Goal: Transaction & Acquisition: Purchase product/service

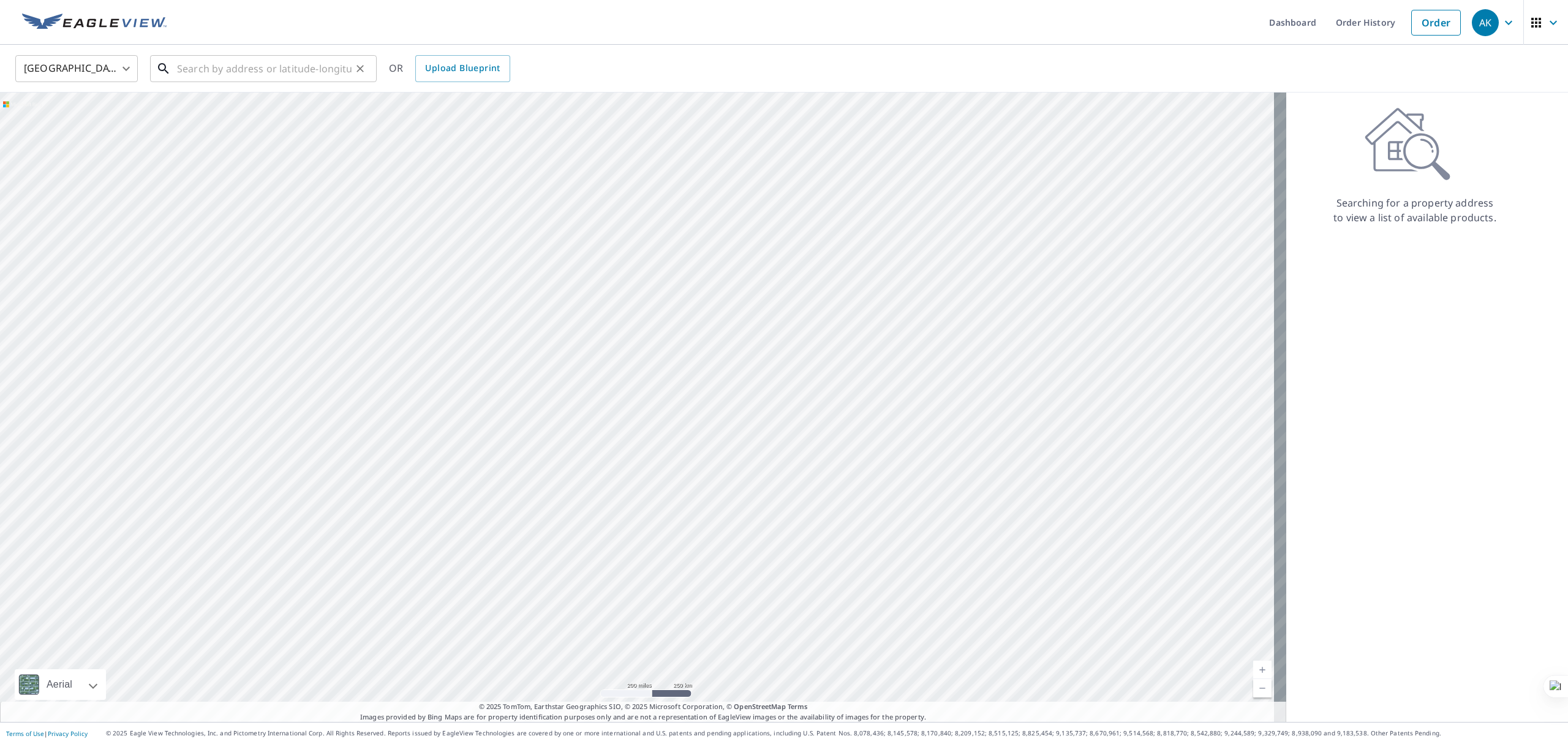
click at [299, 62] on input "text" at bounding box center [264, 68] width 174 height 34
paste input "[STREET_ADDRESS][PERSON_NAME]"
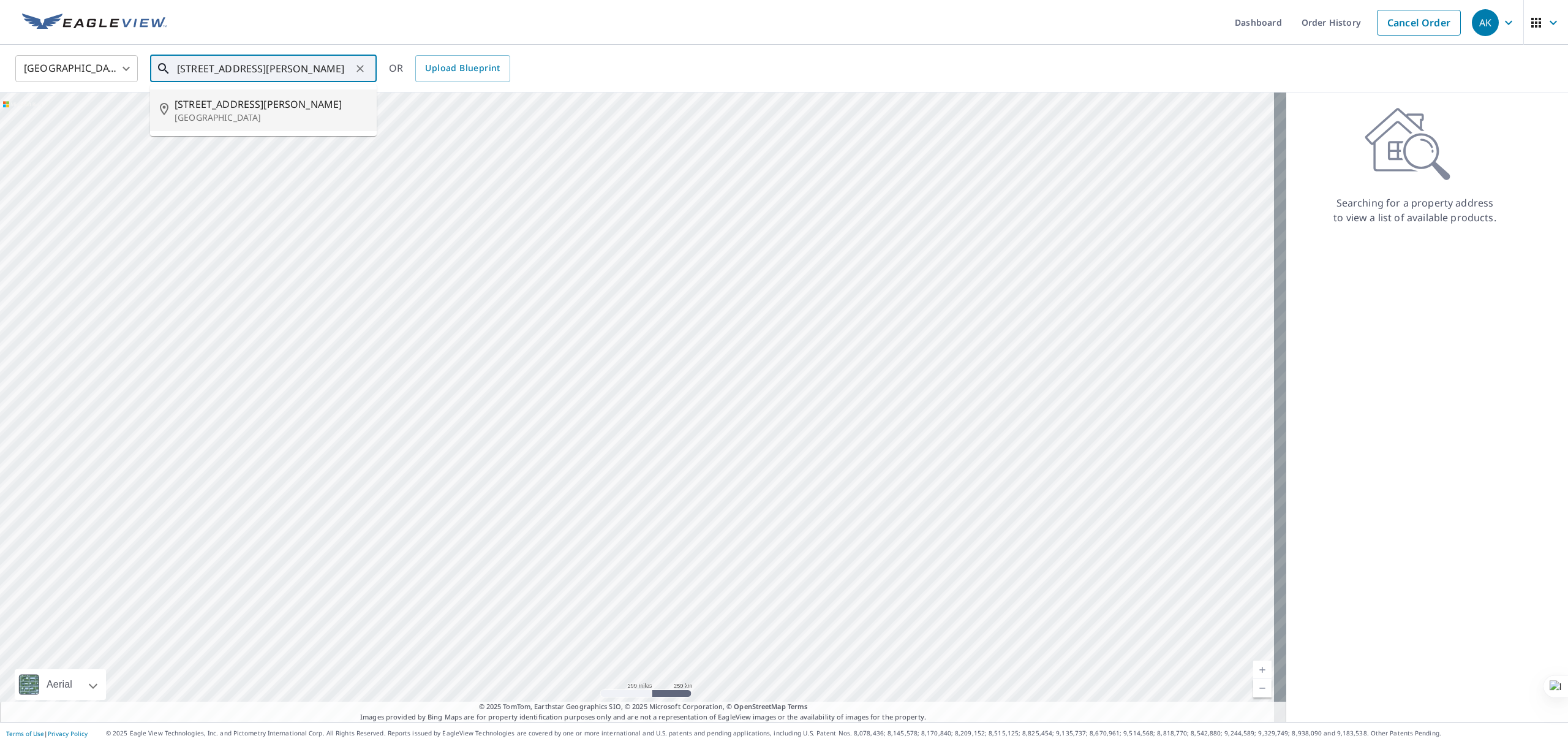
click at [308, 116] on p "[GEOGRAPHIC_DATA]" at bounding box center [271, 117] width 193 height 13
type input "[STREET_ADDRESS][PERSON_NAME]"
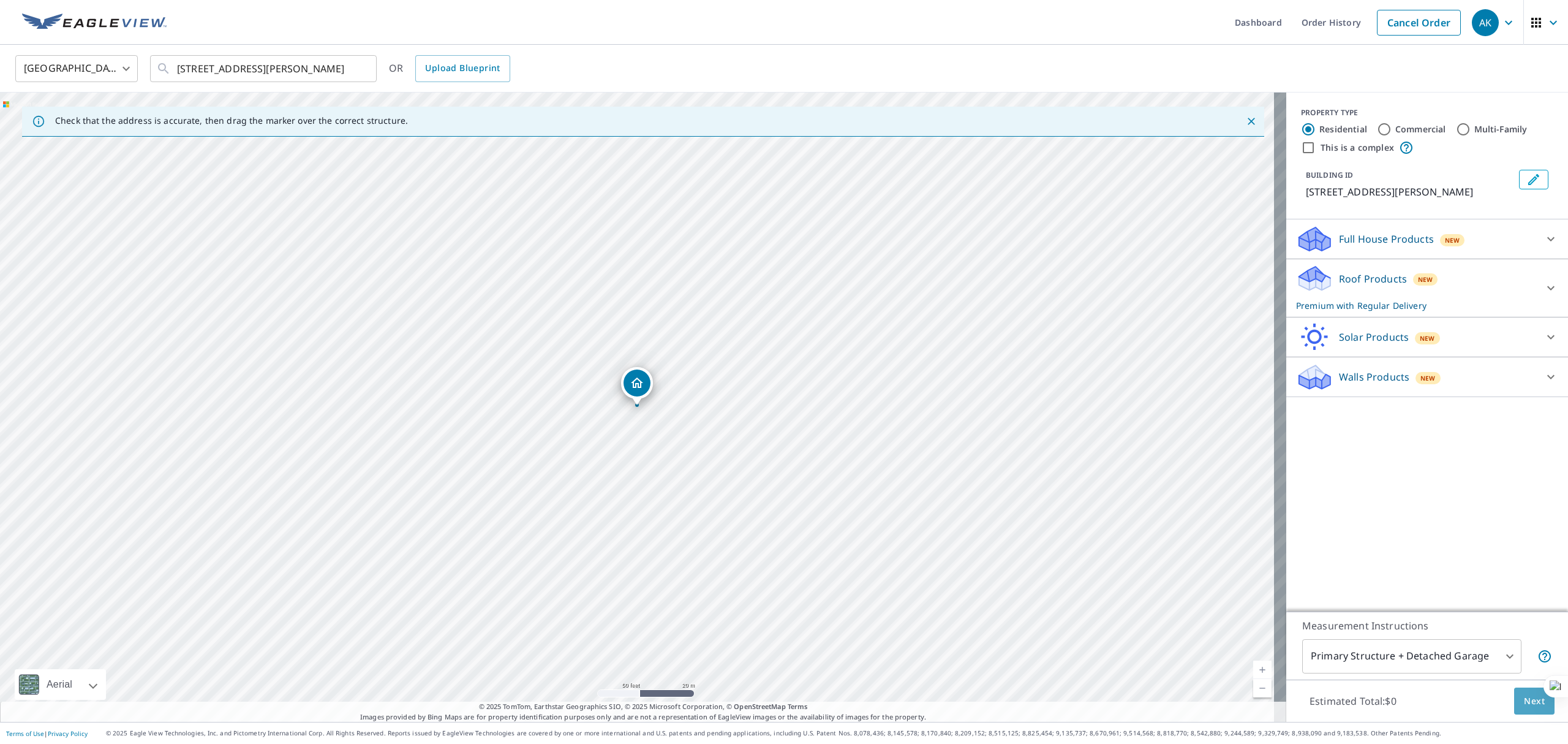
click at [1514, 696] on button "Next" at bounding box center [1535, 701] width 41 height 27
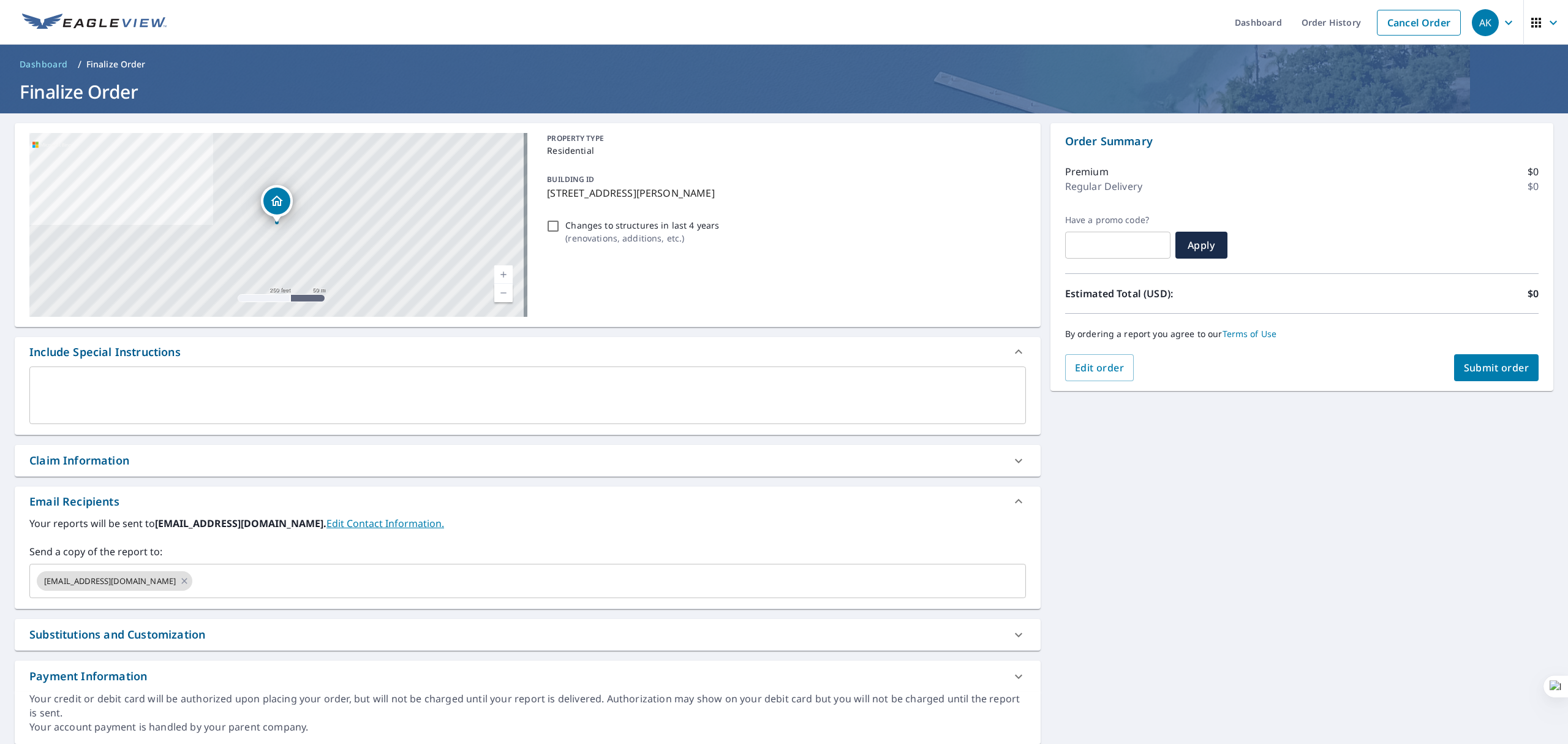
click at [169, 371] on div "x ​" at bounding box center [527, 394] width 996 height 57
click at [69, 408] on textarea at bounding box center [528, 395] width 980 height 35
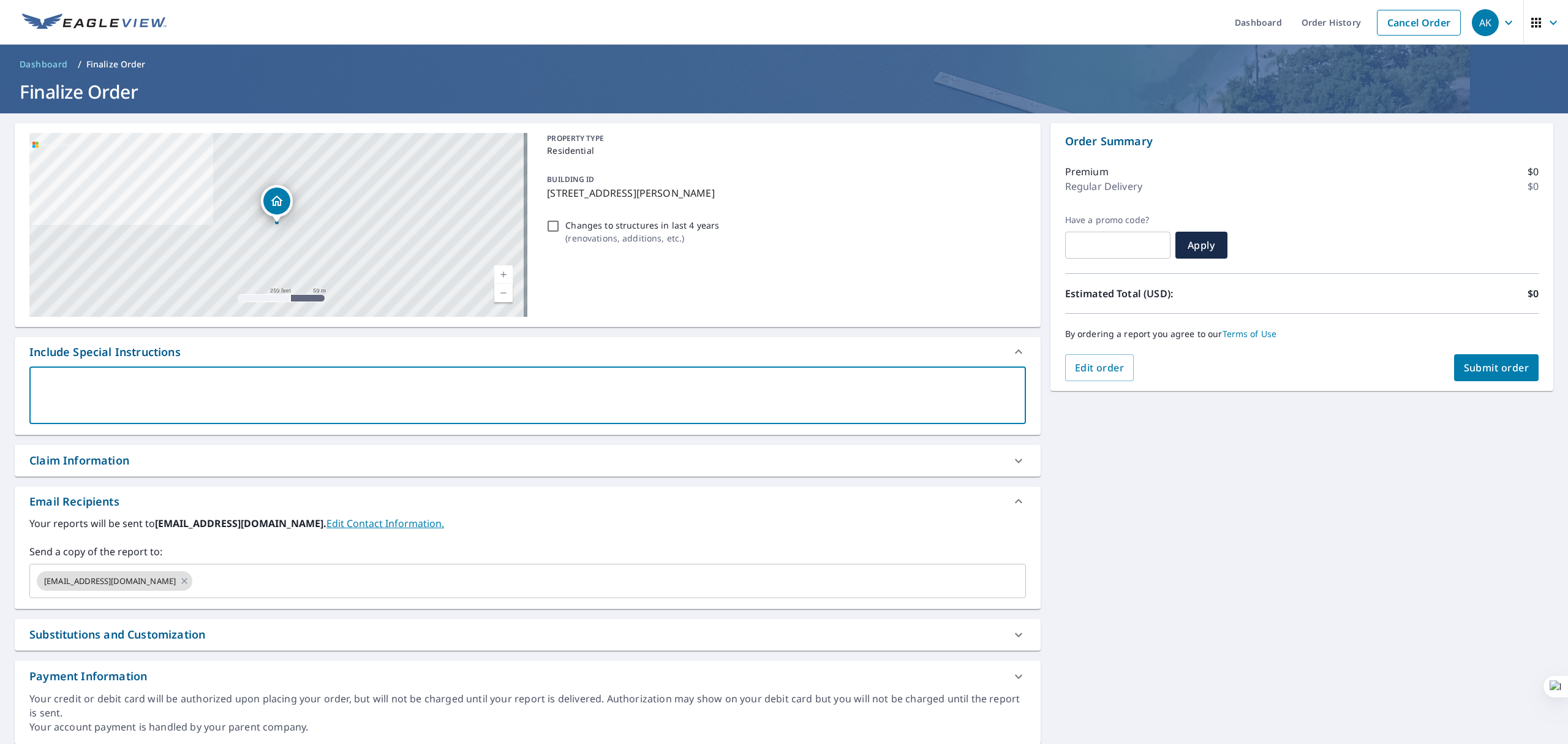
paste textarea "[EMAIL_ADDRESS][DOMAIN_NAME], [EMAIL_ADDRESS][DOMAIN_NAME], [EMAIL_ADDRESS][DOM…"
type textarea "[EMAIL_ADDRESS][DOMAIN_NAME], [EMAIL_ADDRESS][DOMAIN_NAME], [EMAIL_ADDRESS][DOM…"
type textarea "x"
checkbox input "true"
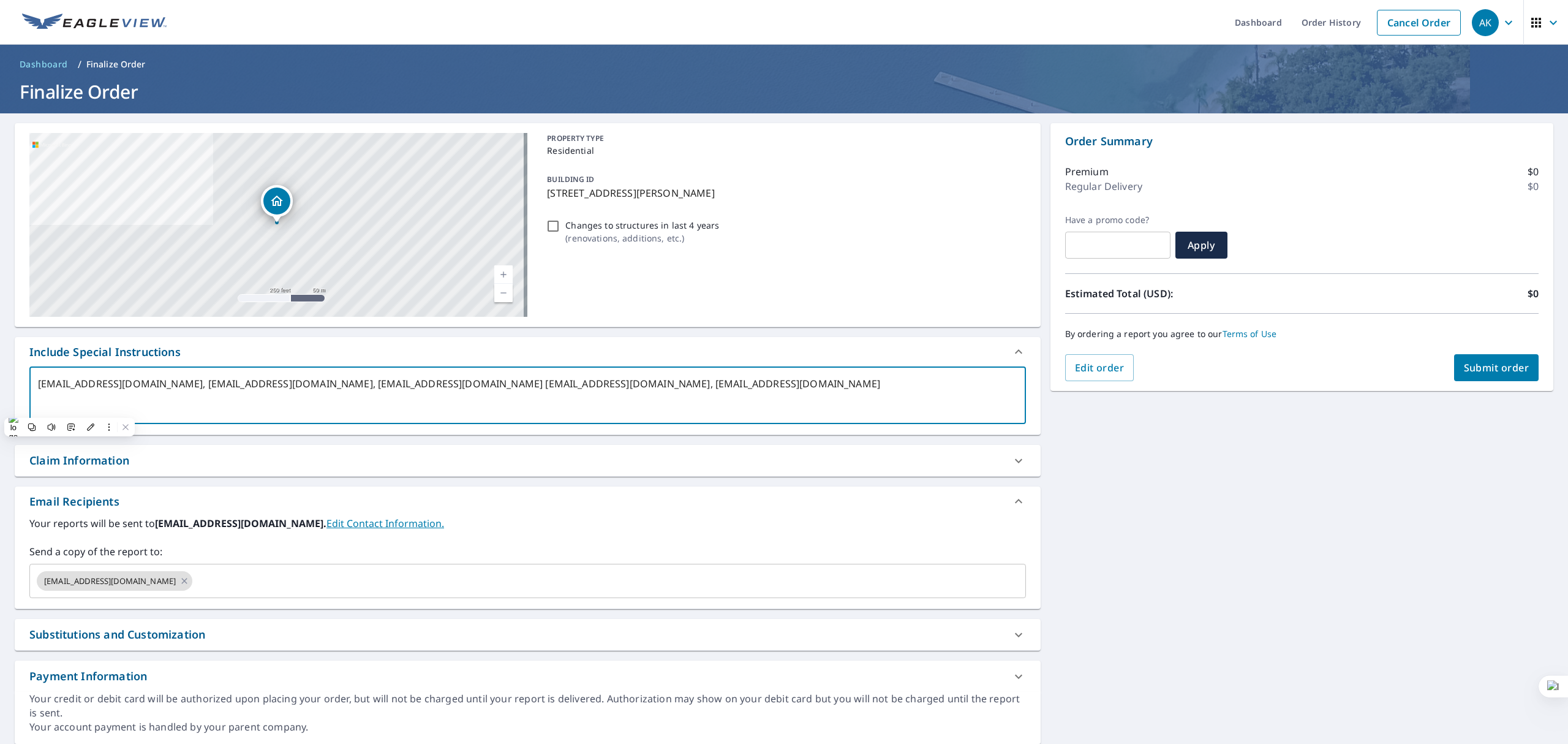
type textarea "[EMAIL_ADDRESS][DOMAIN_NAME], [EMAIL_ADDRESS][DOMAIN_NAME], [EMAIL_ADDRESS][DOM…"
type textarea "x"
checkbox input "true"
type textarea "[EMAIL_ADDRESS][DOMAIN_NAME], [EMAIL_ADDRESS][DOMAIN_NAME], [EMAIL_ADDRESS][DOM…"
type textarea "x"
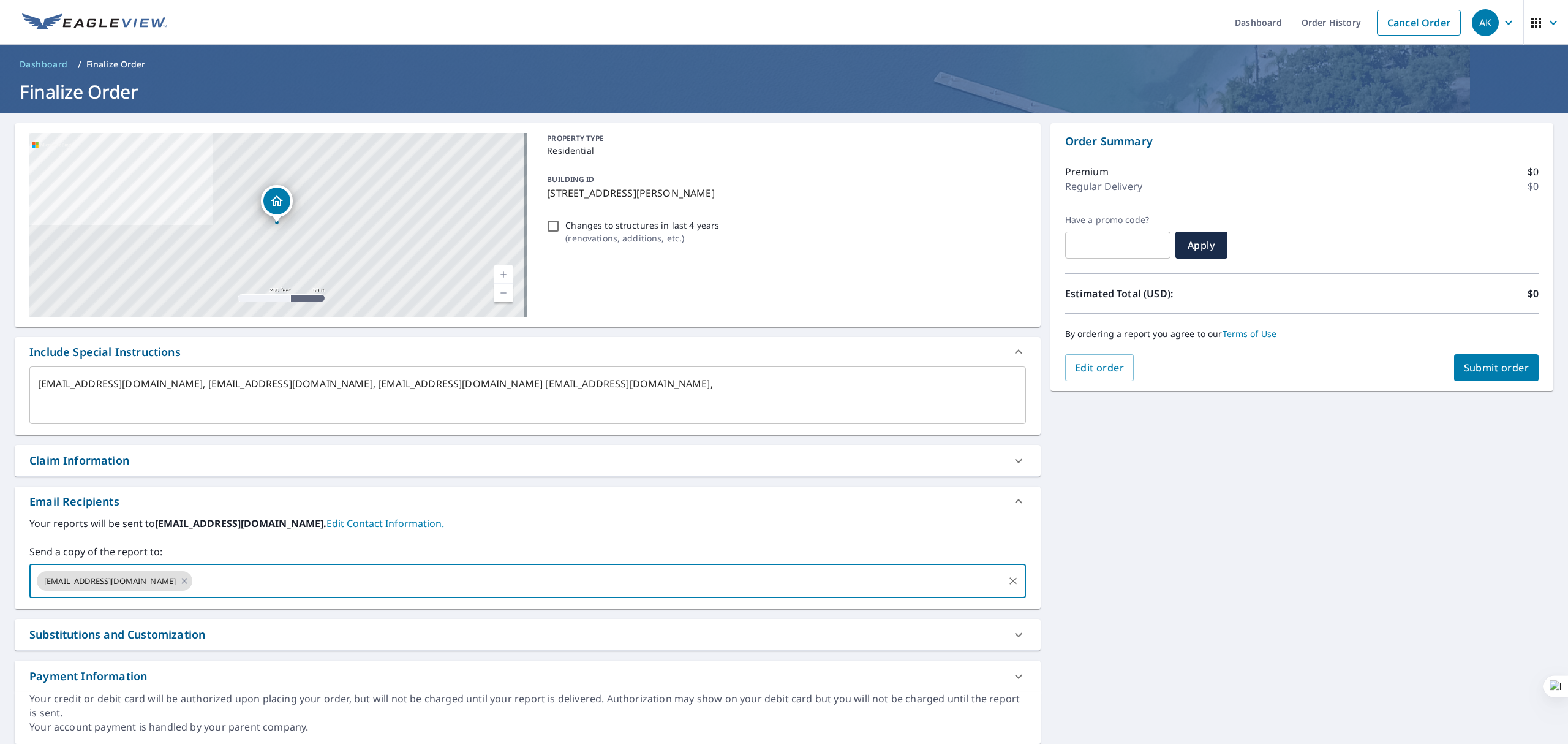
paste input "[EMAIL_ADDRESS][DOMAIN_NAME]"
type input "[EMAIL_ADDRESS][DOMAIN_NAME]"
type textarea "x"
checkbox input "true"
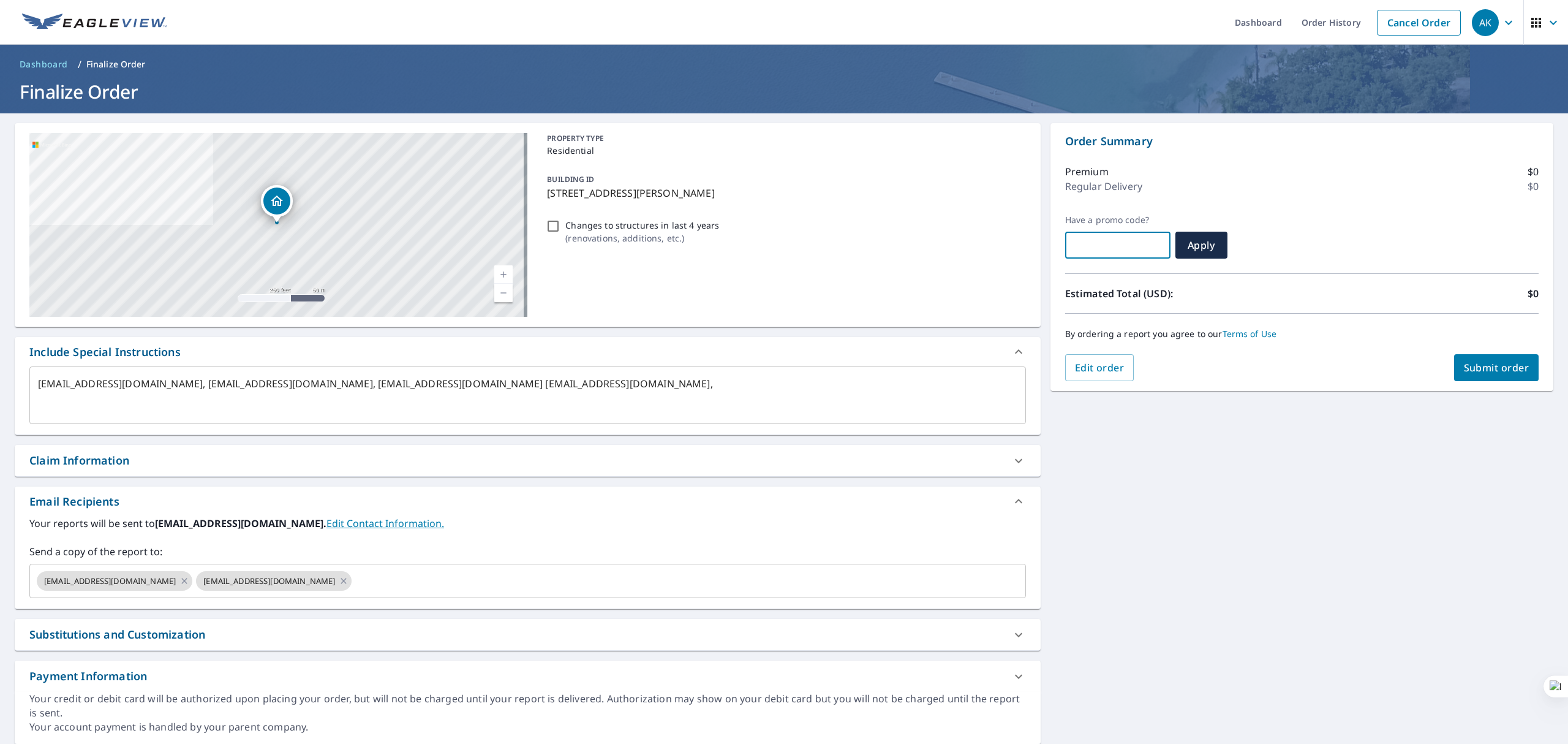
type textarea "x"
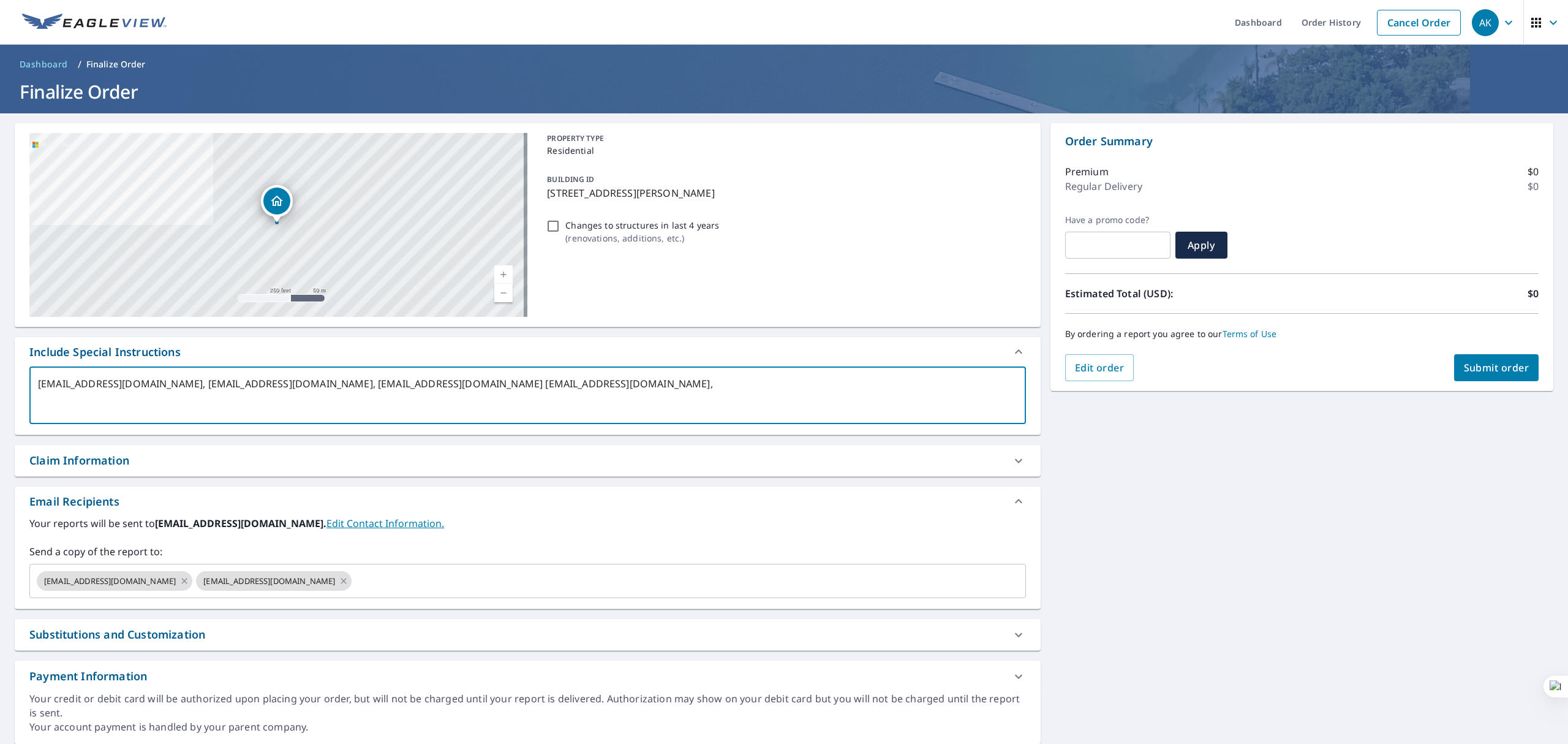
click at [631, 386] on textarea "[EMAIL_ADDRESS][DOMAIN_NAME], [EMAIL_ADDRESS][DOMAIN_NAME], [EMAIL_ADDRESS][DOM…" at bounding box center [528, 395] width 980 height 35
drag, startPoint x: 631, startPoint y: 386, endPoint x: 637, endPoint y: 386, distance: 6.0
click at [637, 386] on textarea "[EMAIL_ADDRESS][DOMAIN_NAME], [EMAIL_ADDRESS][DOMAIN_NAME], [EMAIL_ADDRESS][DOM…" at bounding box center [528, 395] width 980 height 35
click at [633, 383] on textarea "[EMAIL_ADDRESS][DOMAIN_NAME], [EMAIL_ADDRESS][DOMAIN_NAME], [EMAIL_ADDRESS][DOM…" at bounding box center [528, 395] width 980 height 35
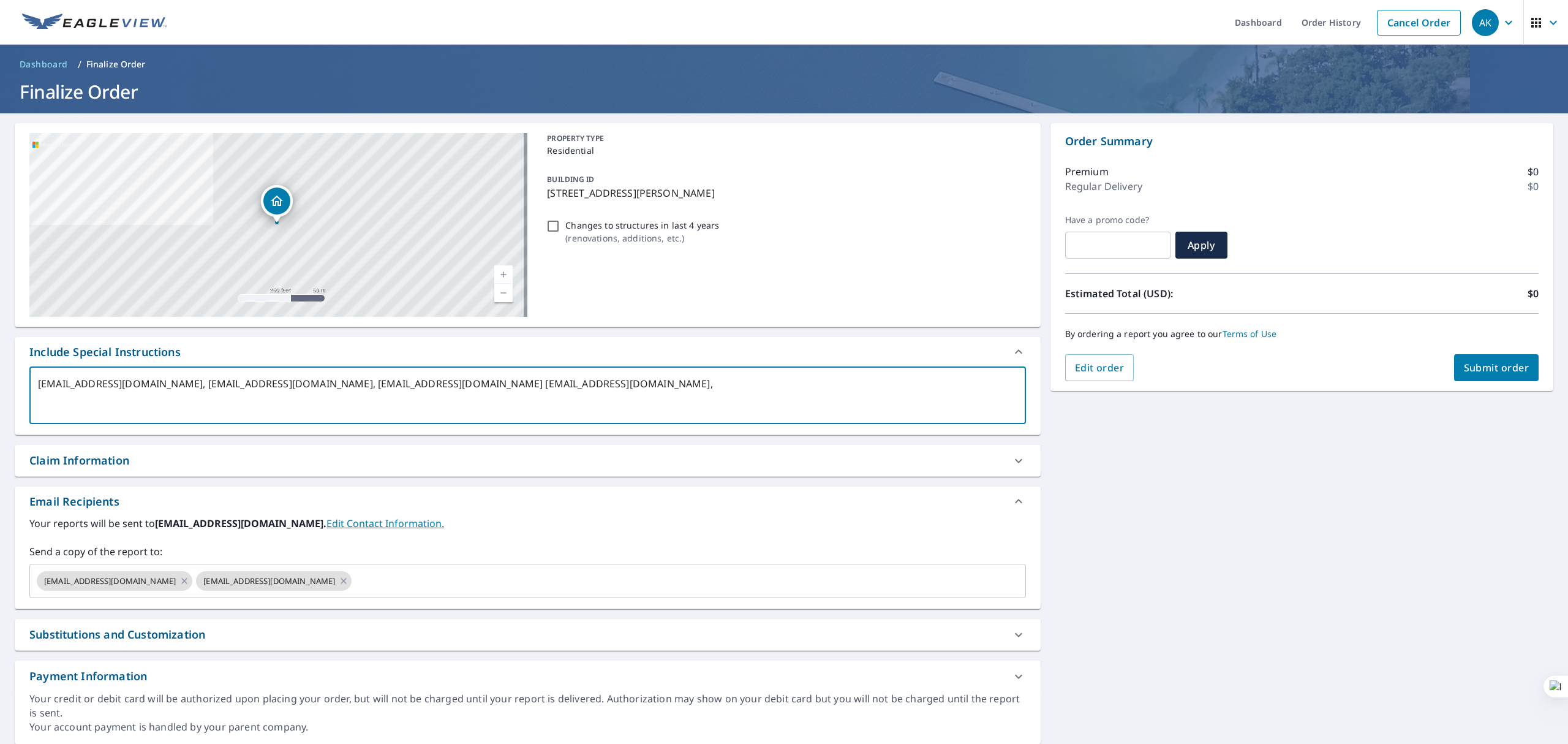
drag, startPoint x: 633, startPoint y: 383, endPoint x: 645, endPoint y: 381, distance: 12.2
click at [645, 381] on textarea "[EMAIL_ADDRESS][DOMAIN_NAME], [EMAIL_ADDRESS][DOMAIN_NAME], [EMAIL_ADDRESS][DOM…" at bounding box center [528, 395] width 980 height 35
type textarea "[EMAIL_ADDRESS][DOMAIN_NAME], [EMAIL_ADDRESS][DOMAIN_NAME], [EMAIL_ADDRESS][DOM…"
type textarea "x"
checkbox input "true"
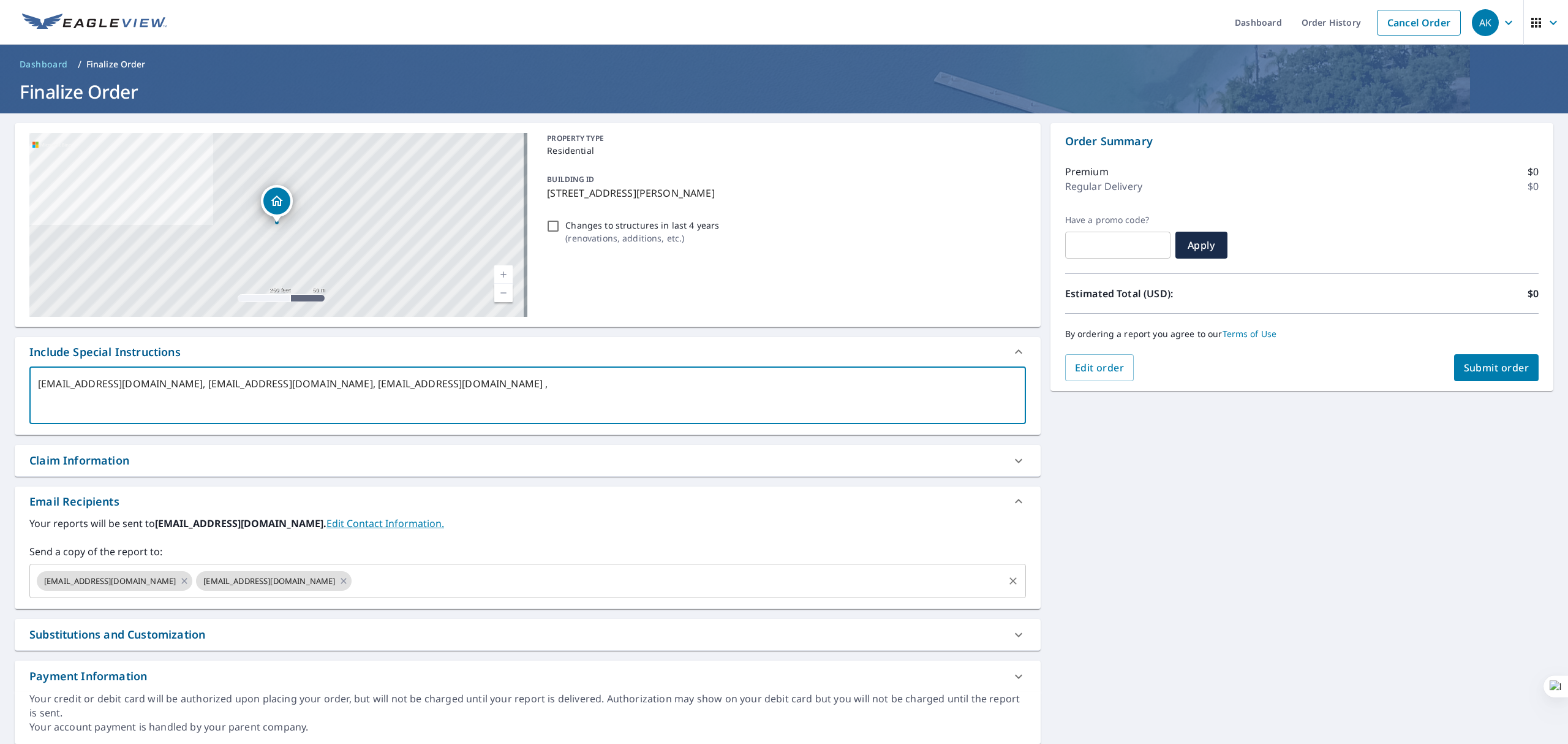
click at [503, 569] on div "[EMAIL_ADDRESS][DOMAIN_NAME] [EMAIL_ADDRESS][DOMAIN_NAME] ​" at bounding box center [527, 580] width 996 height 34
type textarea "[EMAIL_ADDRESS][DOMAIN_NAME], [EMAIL_ADDRESS][DOMAIN_NAME], [EMAIL_ADDRESS][DOM…"
type textarea "x"
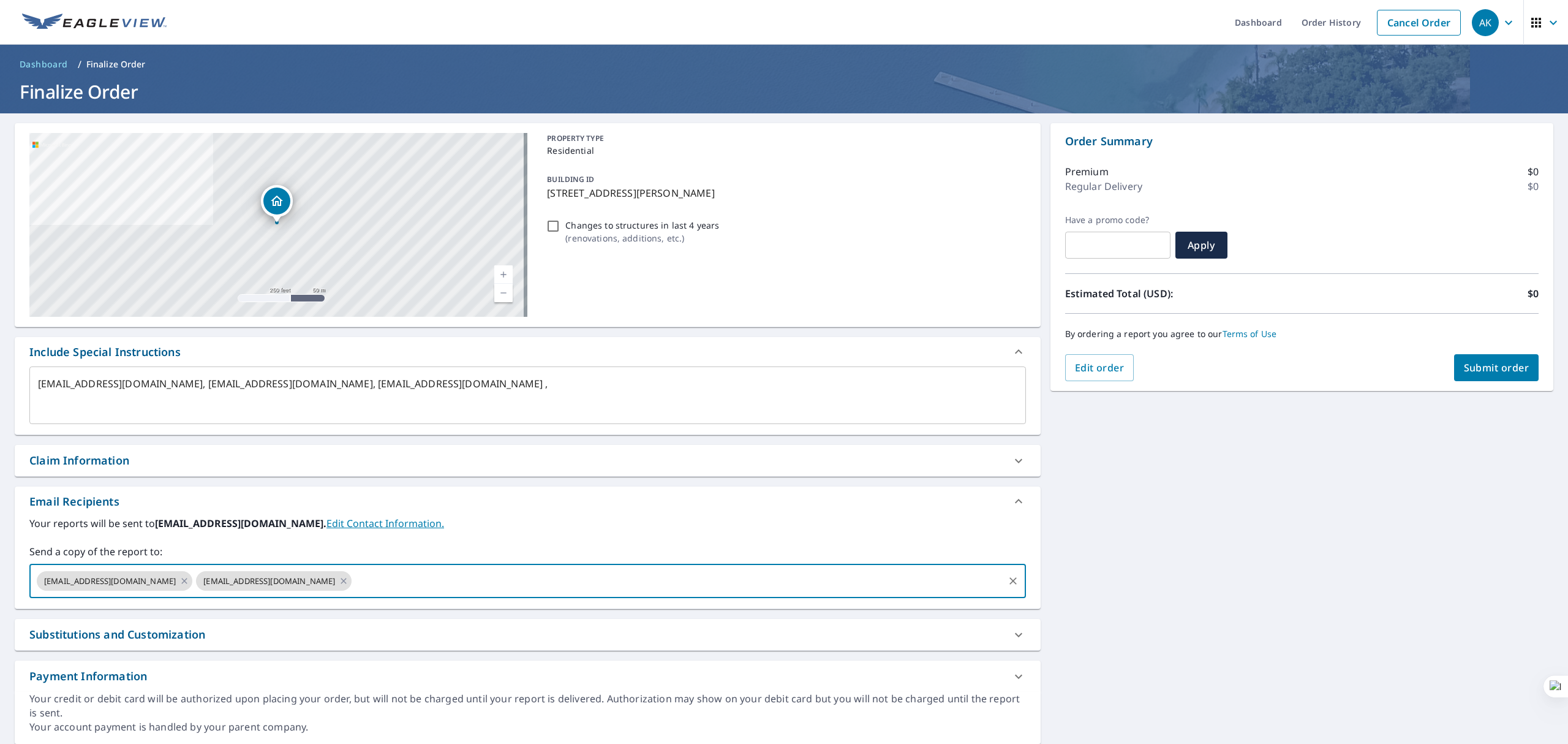
paste input "[EMAIL_ADDRESS][DOMAIN_NAME]"
type input "[EMAIL_ADDRESS][DOMAIN_NAME]"
type textarea "x"
checkbox input "true"
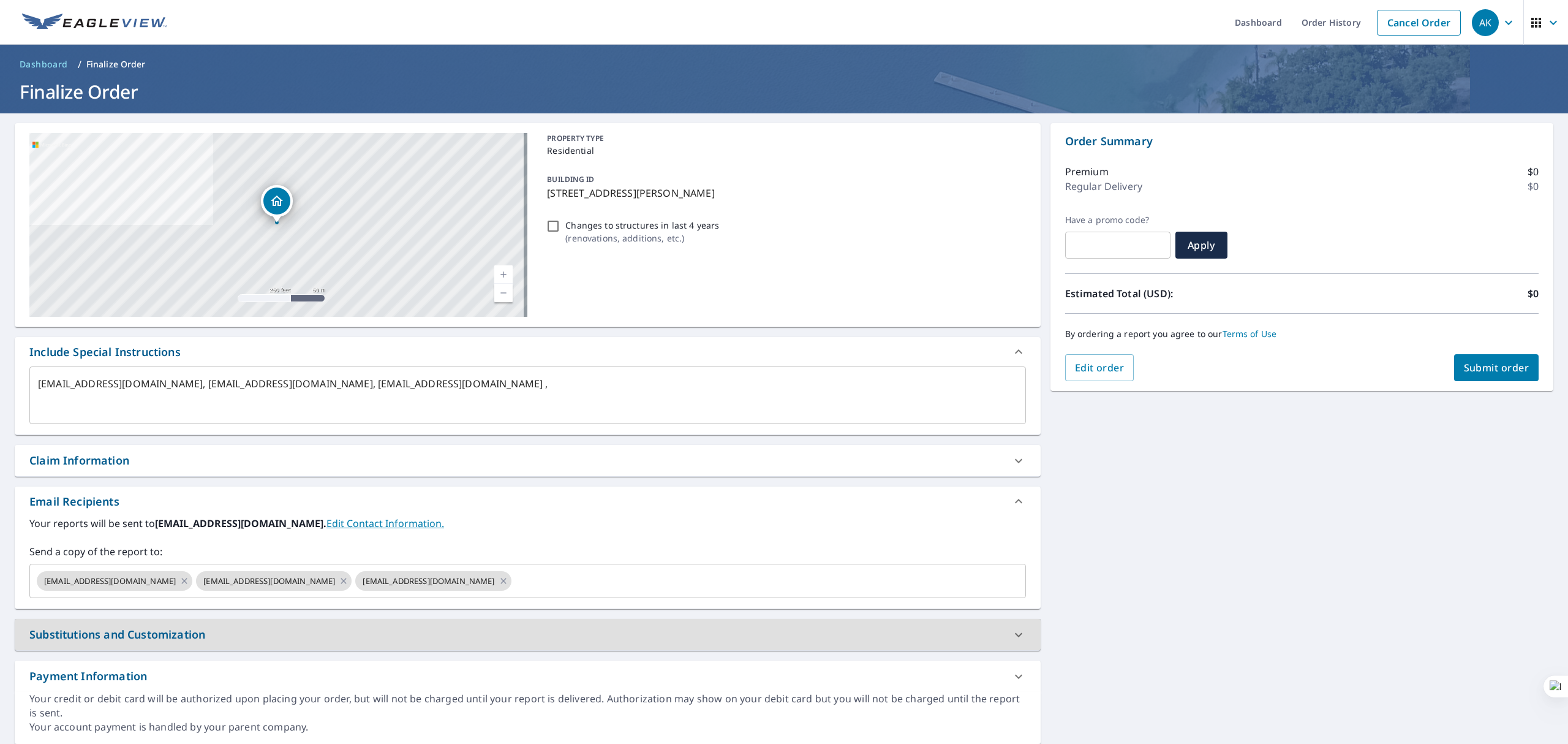
type textarea "x"
click at [431, 383] on textarea "[EMAIL_ADDRESS][DOMAIN_NAME], [EMAIL_ADDRESS][DOMAIN_NAME], [EMAIL_ADDRESS][DOM…" at bounding box center [528, 395] width 980 height 35
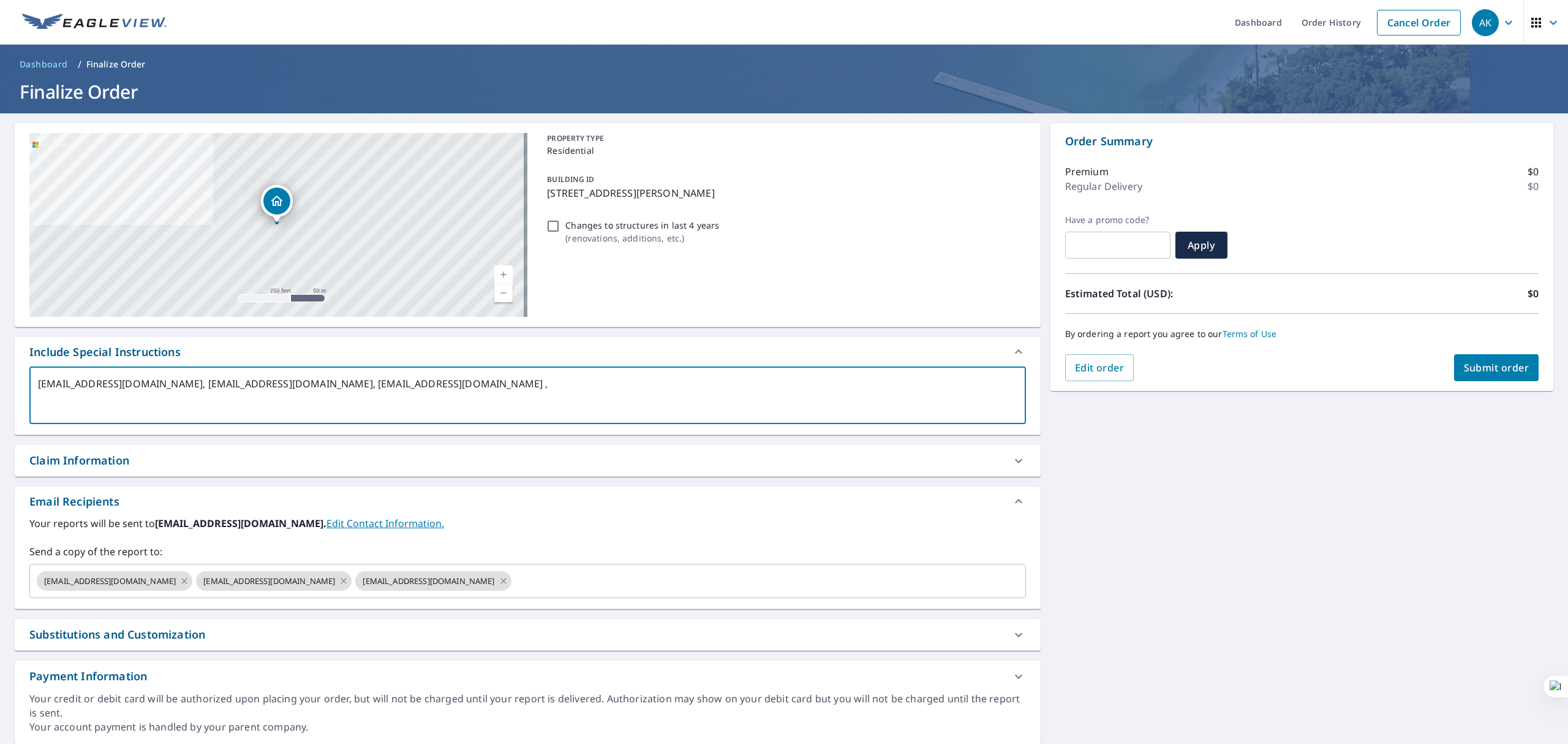
drag, startPoint x: 431, startPoint y: 383, endPoint x: 452, endPoint y: 383, distance: 21.0
click at [452, 383] on textarea "[EMAIL_ADDRESS][DOMAIN_NAME], [EMAIL_ADDRESS][DOMAIN_NAME], [EMAIL_ADDRESS][DOM…" at bounding box center [528, 395] width 980 height 35
type textarea "[EMAIL_ADDRESS][DOMAIN_NAME], [EMAIL_ADDRESS][DOMAIN_NAME], ,"
type textarea "x"
checkbox input "true"
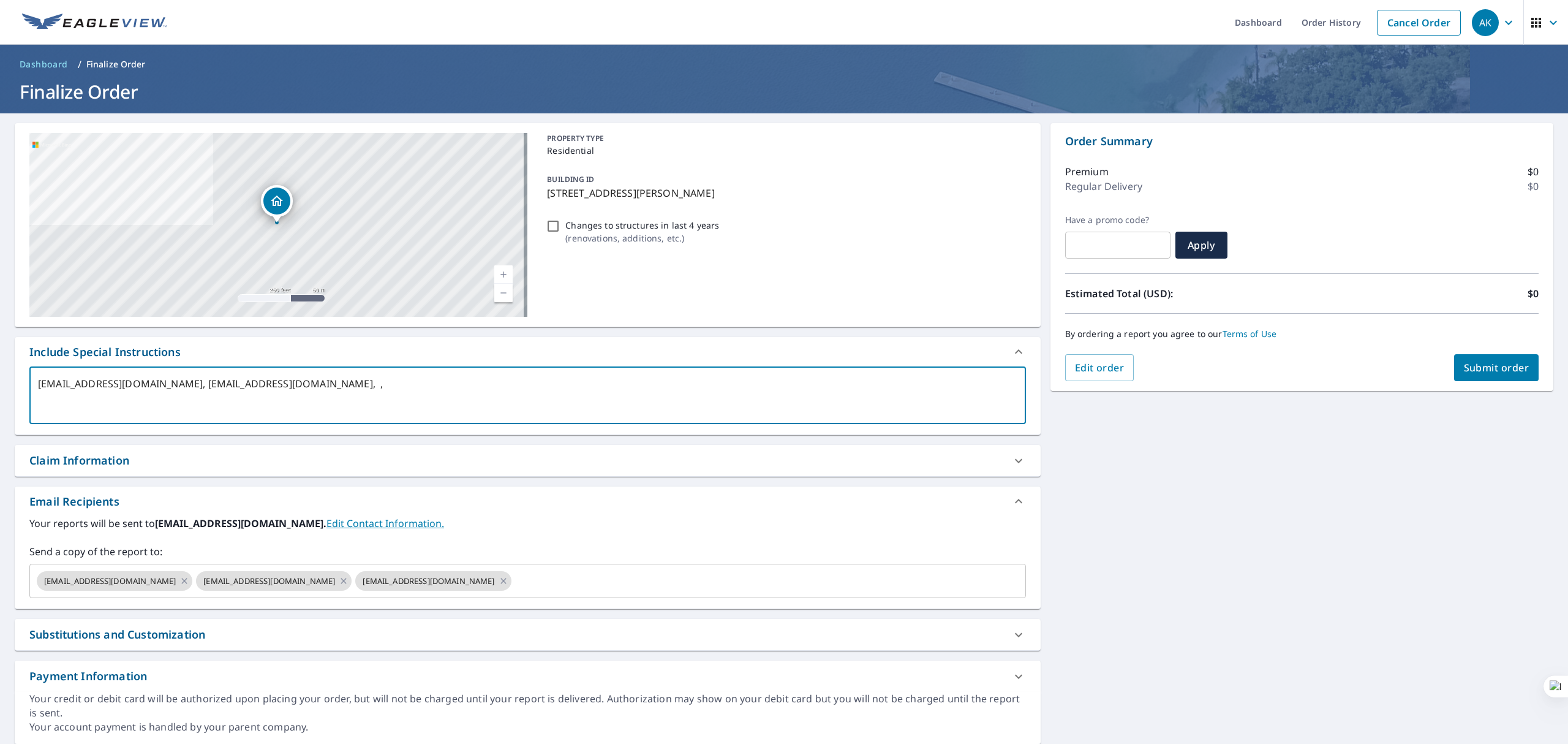
type textarea "[EMAIL_ADDRESS][DOMAIN_NAME], [EMAIL_ADDRESS][DOMAIN_NAME], ,"
type textarea "x"
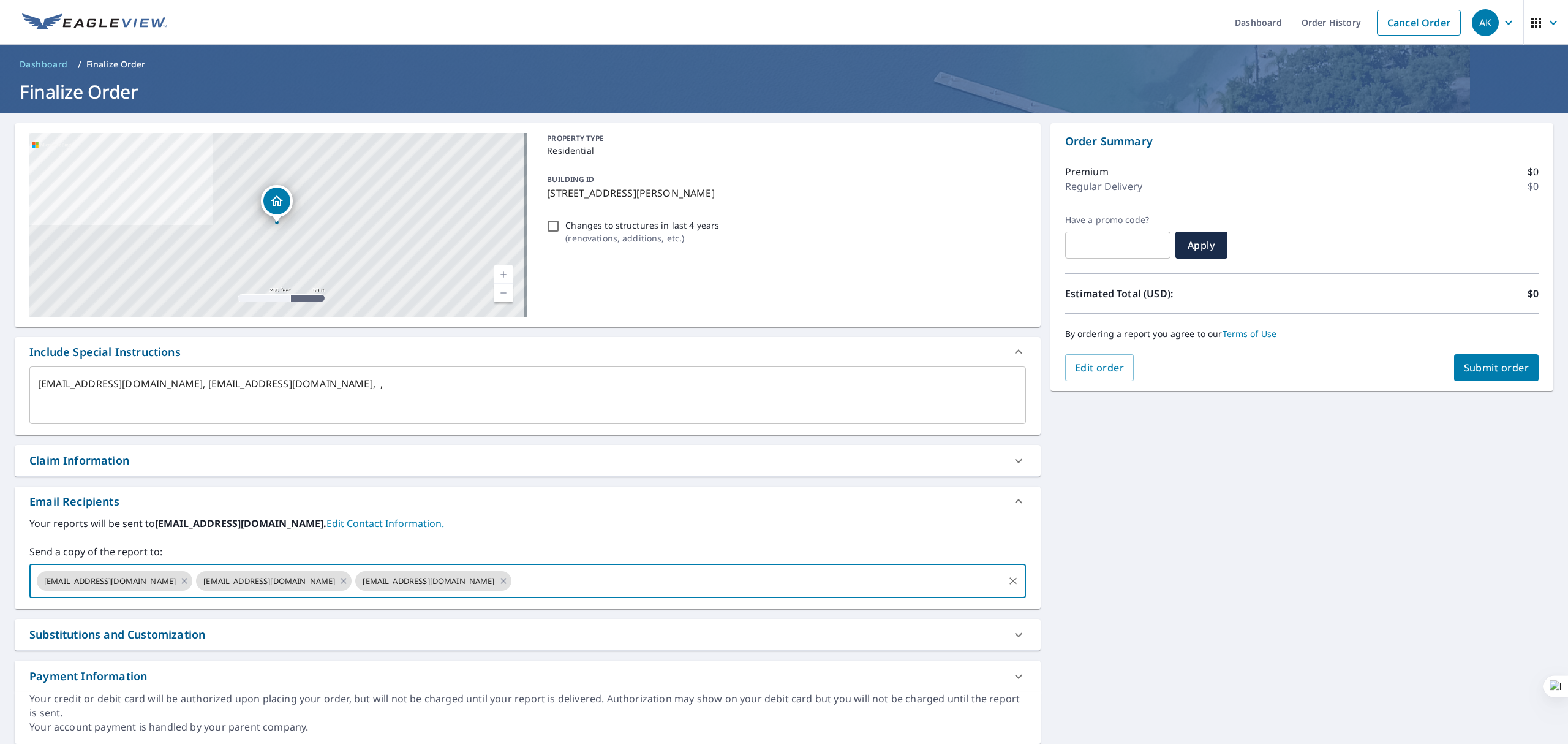
paste input "[EMAIL_ADDRESS][DOMAIN_NAME]"
type input "[EMAIL_ADDRESS][DOMAIN_NAME]"
type textarea "x"
checkbox input "true"
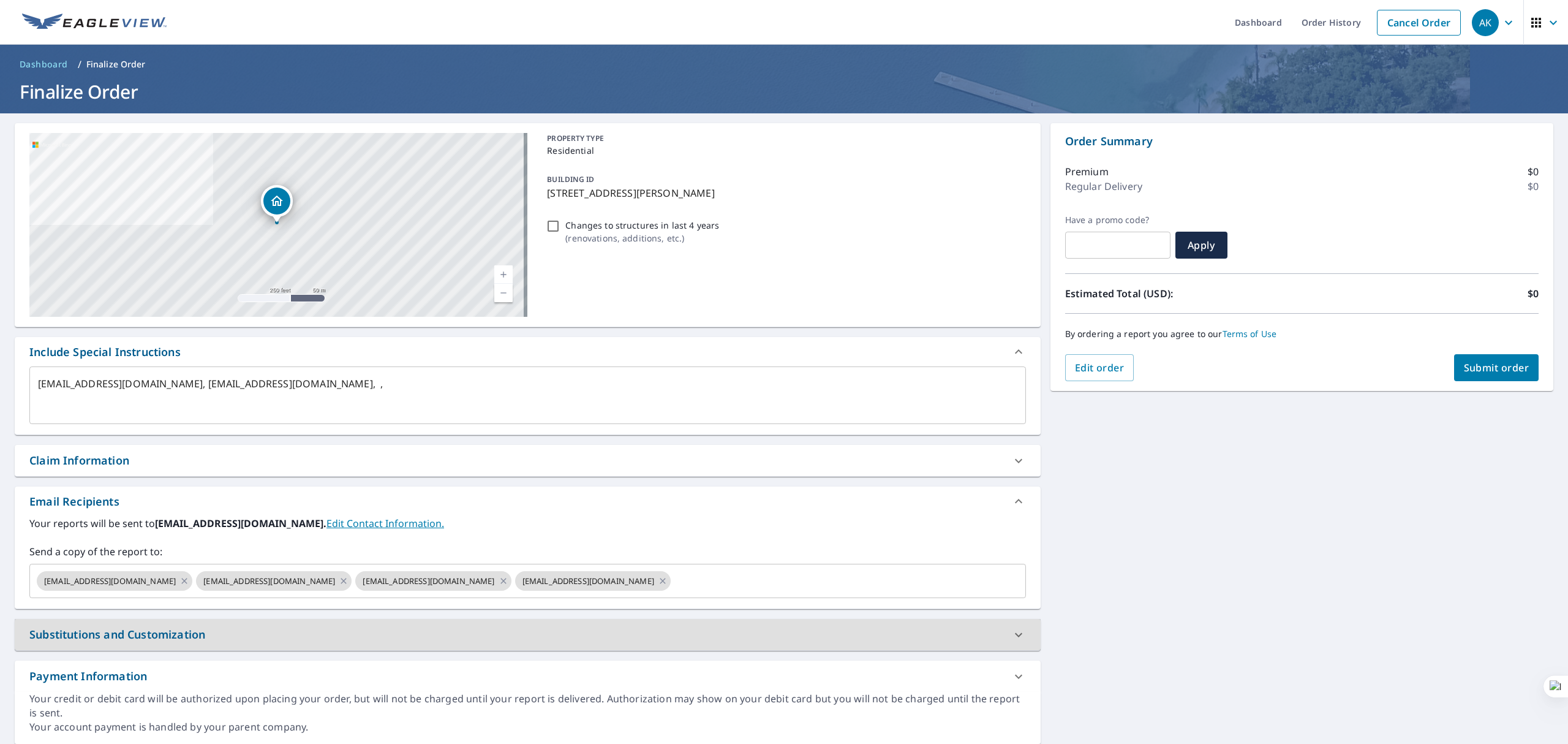
type textarea "x"
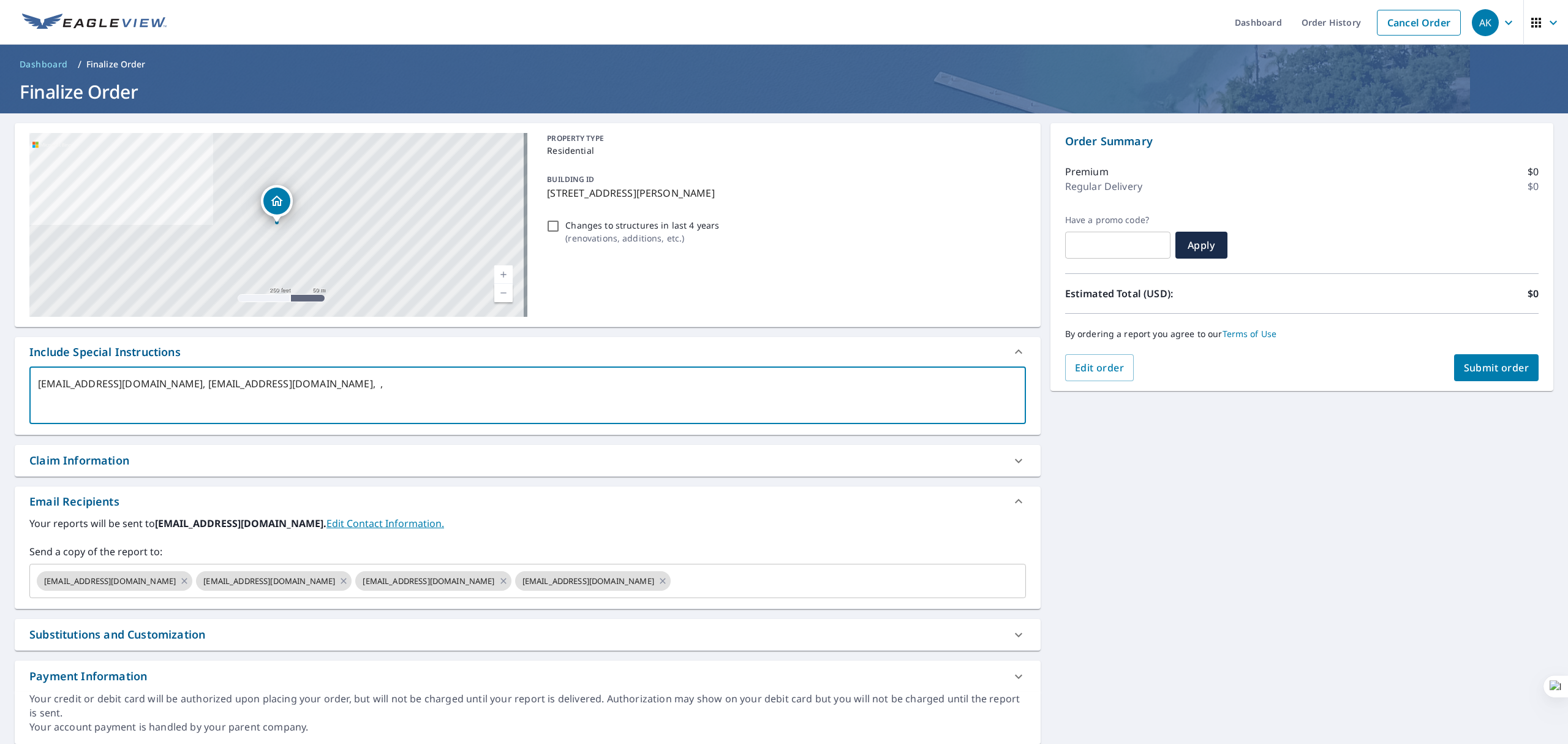
click at [286, 384] on textarea "[EMAIL_ADDRESS][DOMAIN_NAME], [EMAIL_ADDRESS][DOMAIN_NAME], ," at bounding box center [528, 395] width 980 height 35
drag, startPoint x: 286, startPoint y: 384, endPoint x: 324, endPoint y: 391, distance: 38.6
click at [324, 391] on textarea "[EMAIL_ADDRESS][DOMAIN_NAME], [EMAIL_ADDRESS][DOMAIN_NAME], ," at bounding box center [528, 395] width 980 height 35
click at [275, 383] on textarea "[EMAIL_ADDRESS][DOMAIN_NAME], [EMAIL_ADDRESS][DOMAIN_NAME], ," at bounding box center [528, 395] width 980 height 35
drag, startPoint x: 275, startPoint y: 383, endPoint x: 313, endPoint y: 392, distance: 39.1
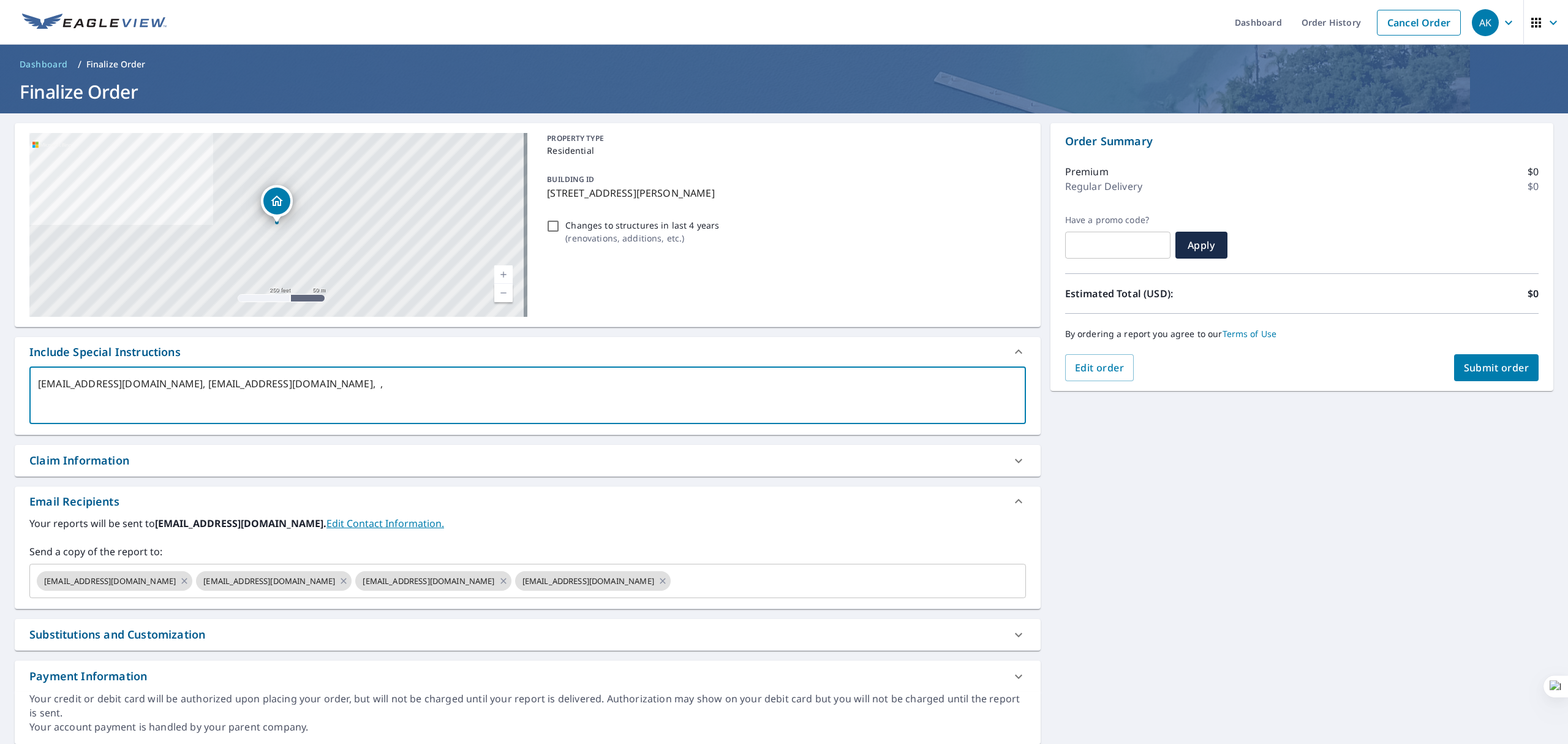
click at [313, 392] on textarea "[EMAIL_ADDRESS][DOMAIN_NAME], [EMAIL_ADDRESS][DOMAIN_NAME], ," at bounding box center [528, 395] width 980 height 35
type textarea "[EMAIL_ADDRESS][DOMAIN_NAME], , ,"
type textarea "x"
checkbox input "true"
type textarea "[EMAIL_ADDRESS][DOMAIN_NAME], , ,"
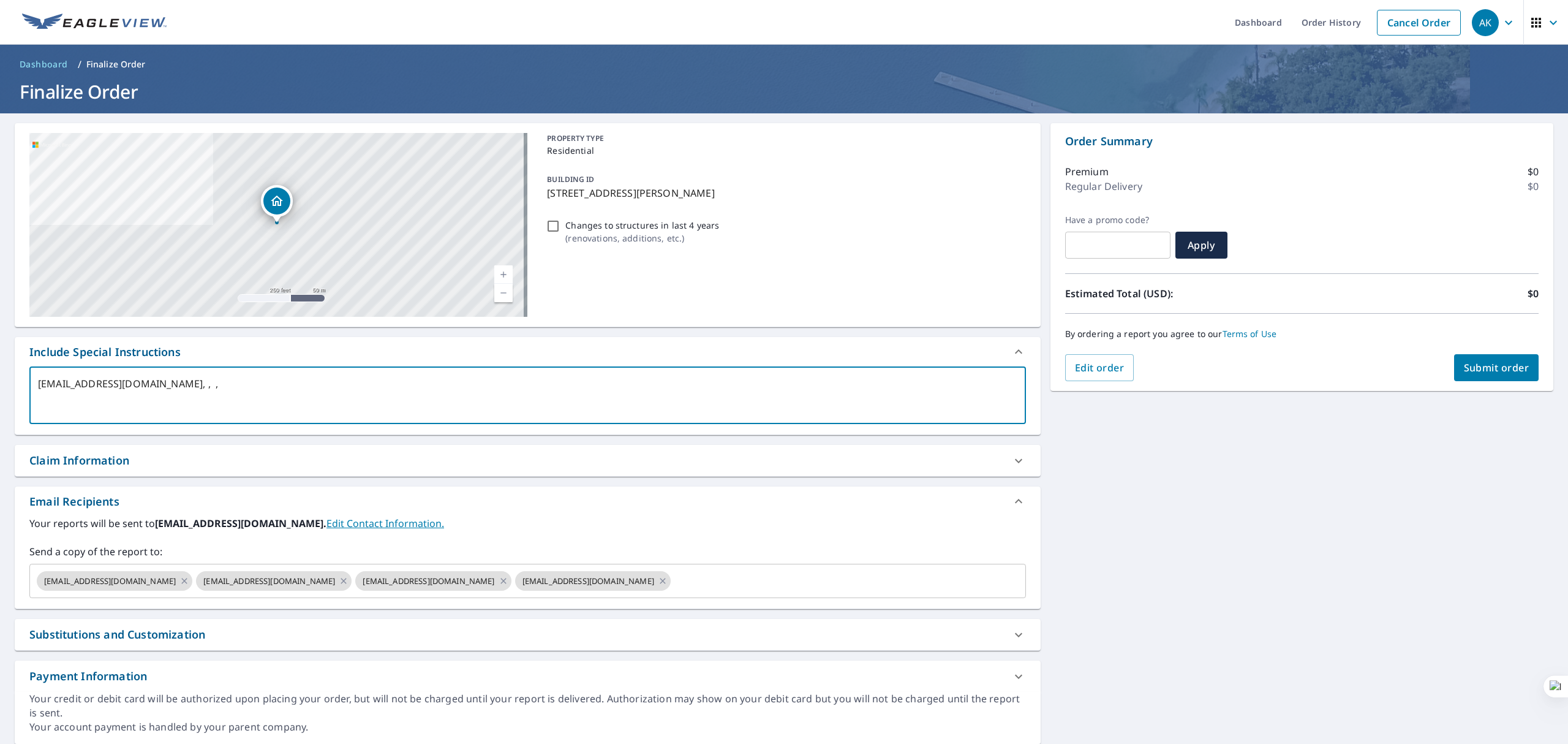
type textarea "x"
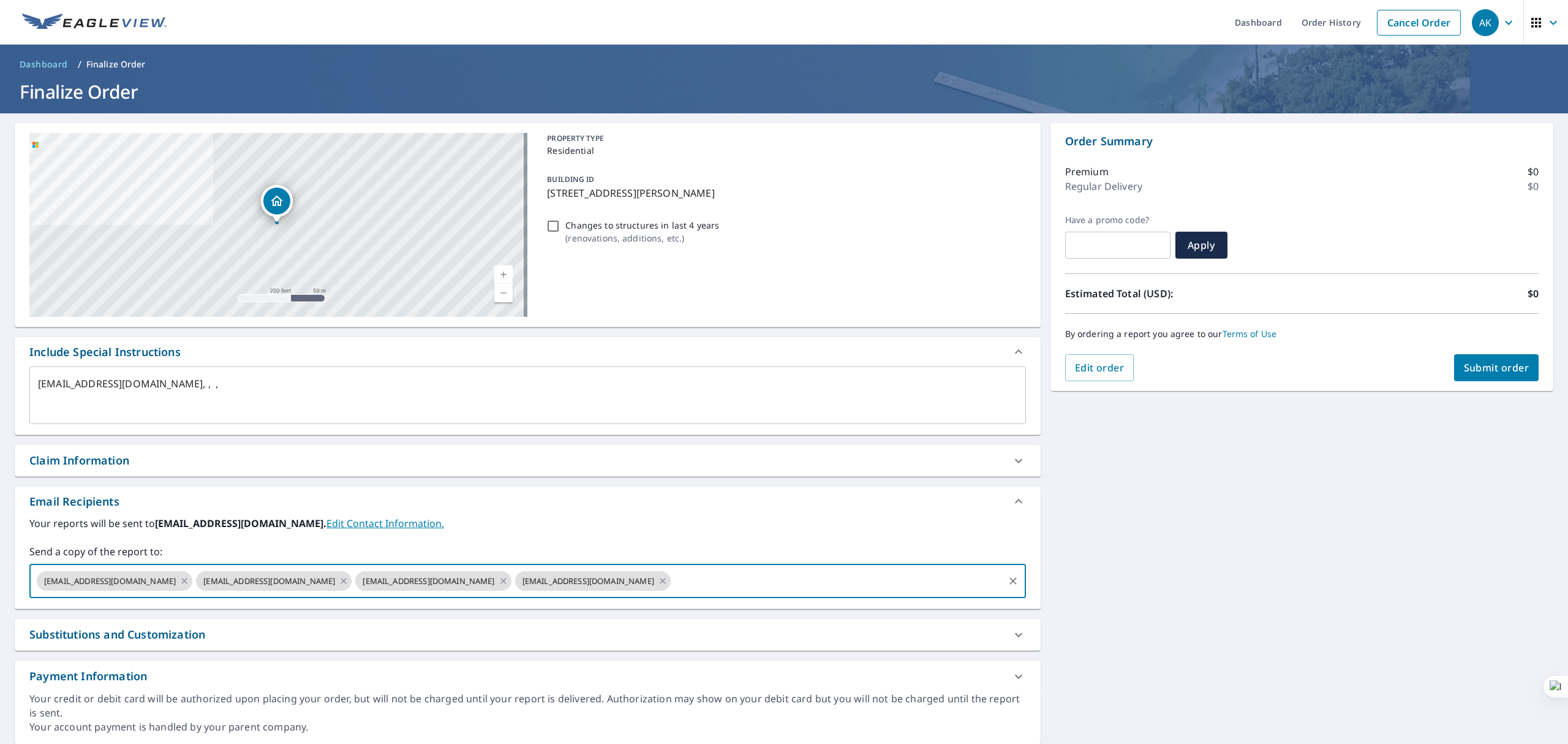
paste input "[EMAIL_ADDRESS][DOMAIN_NAME]"
type input "[EMAIL_ADDRESS][DOMAIN_NAME]"
type textarea "x"
checkbox input "true"
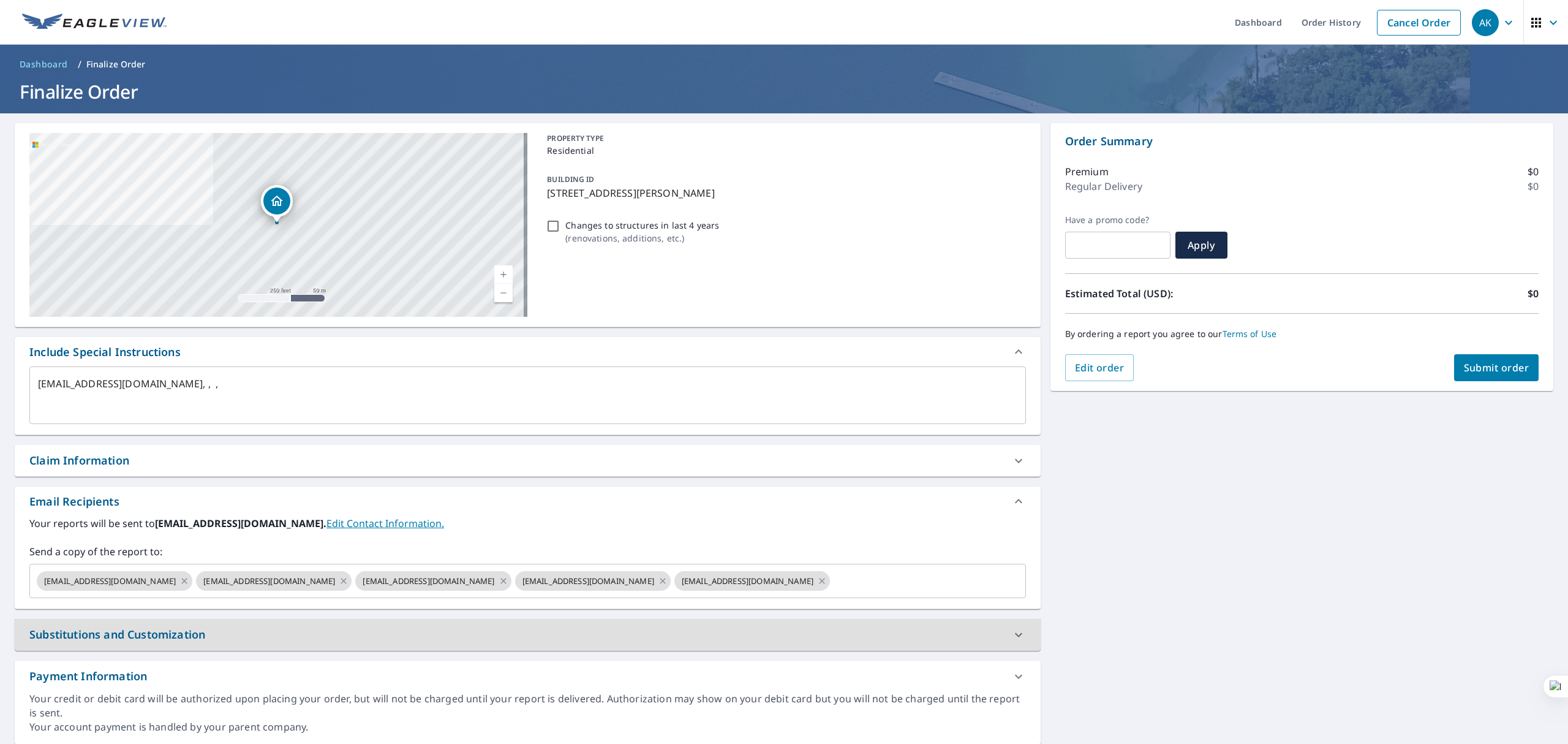
type textarea "x"
click at [53, 379] on textarea "[EMAIL_ADDRESS][DOMAIN_NAME], , ," at bounding box center [528, 395] width 980 height 35
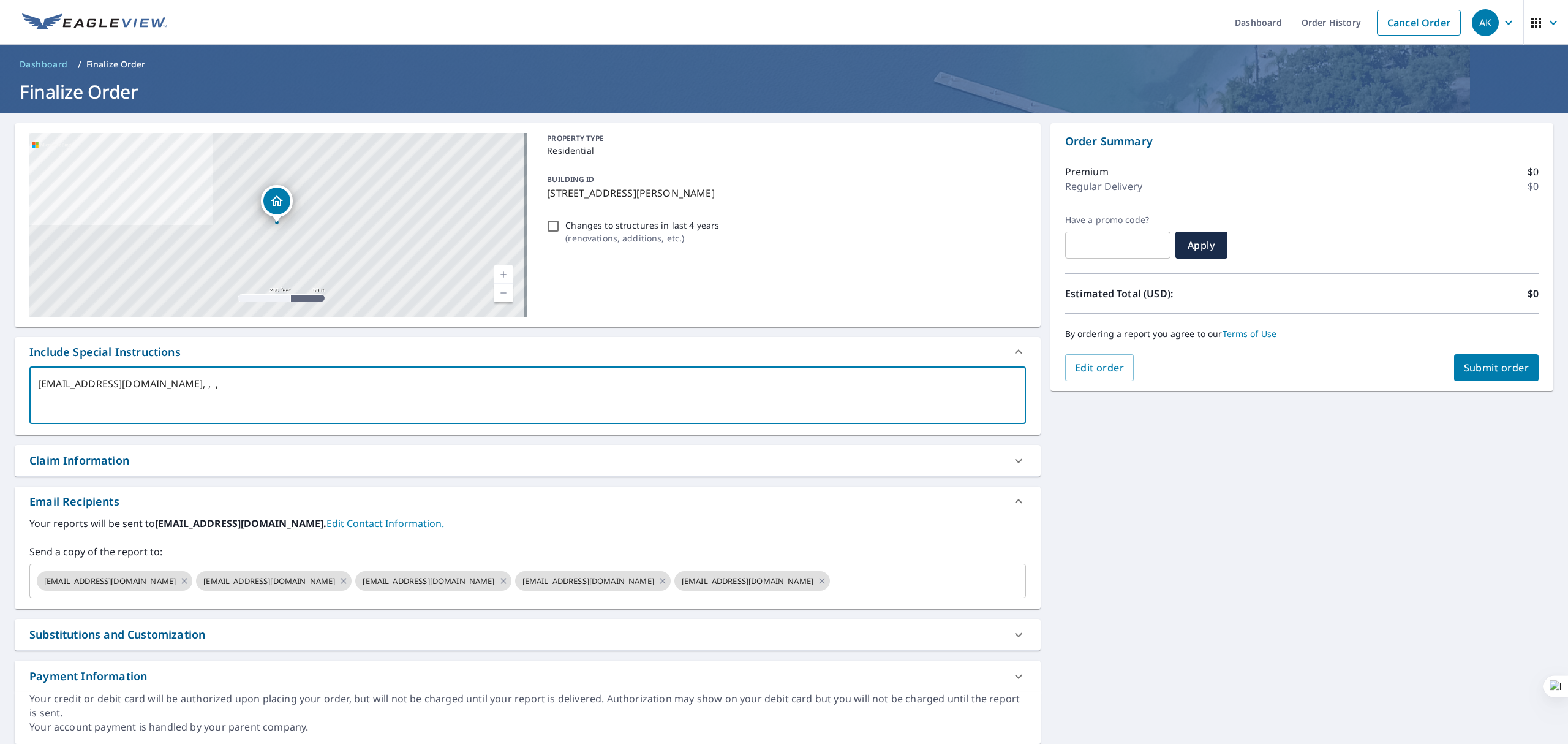
drag, startPoint x: 53, startPoint y: 379, endPoint x: 152, endPoint y: 385, distance: 99.2
click at [152, 385] on textarea "[EMAIL_ADDRESS][DOMAIN_NAME], , ," at bounding box center [528, 395] width 980 height 35
type textarea ", , ,"
type textarea "x"
checkbox input "true"
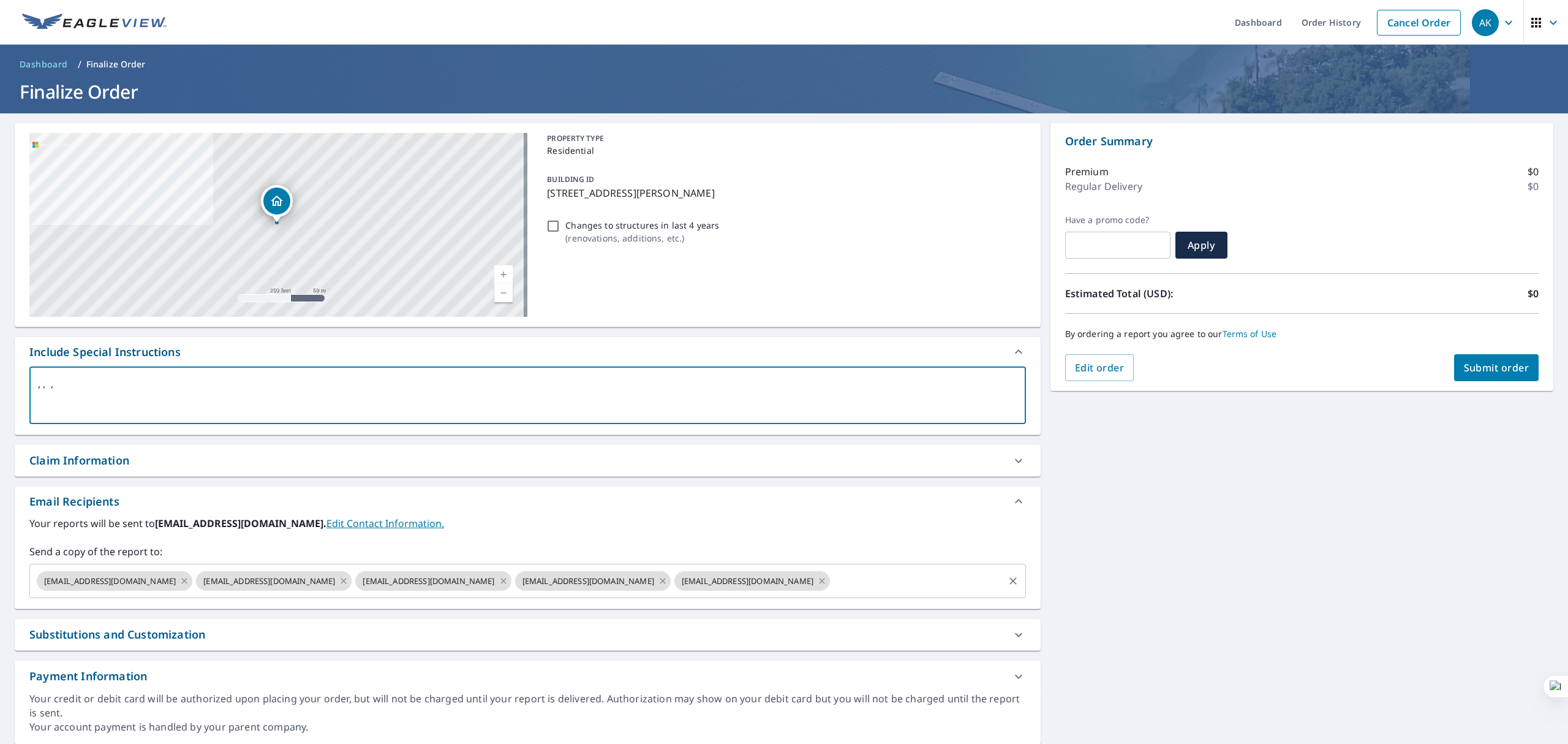
type textarea ", , ,"
type textarea "x"
click at [942, 577] on input "text" at bounding box center [916, 580] width 170 height 23
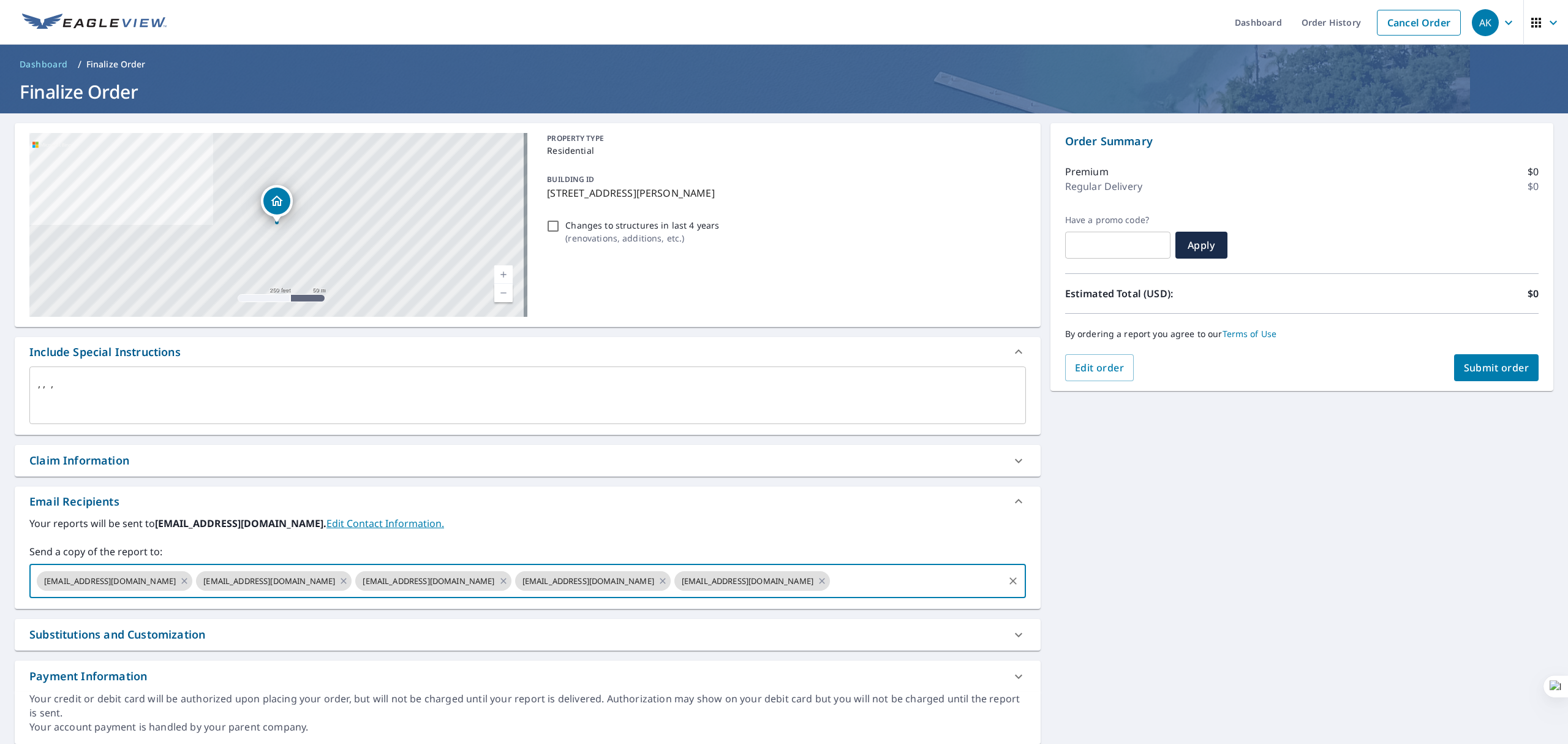
paste input "[EMAIL_ADDRESS][DOMAIN_NAME]"
type input "[EMAIL_ADDRESS][DOMAIN_NAME]"
type textarea "x"
checkbox input "true"
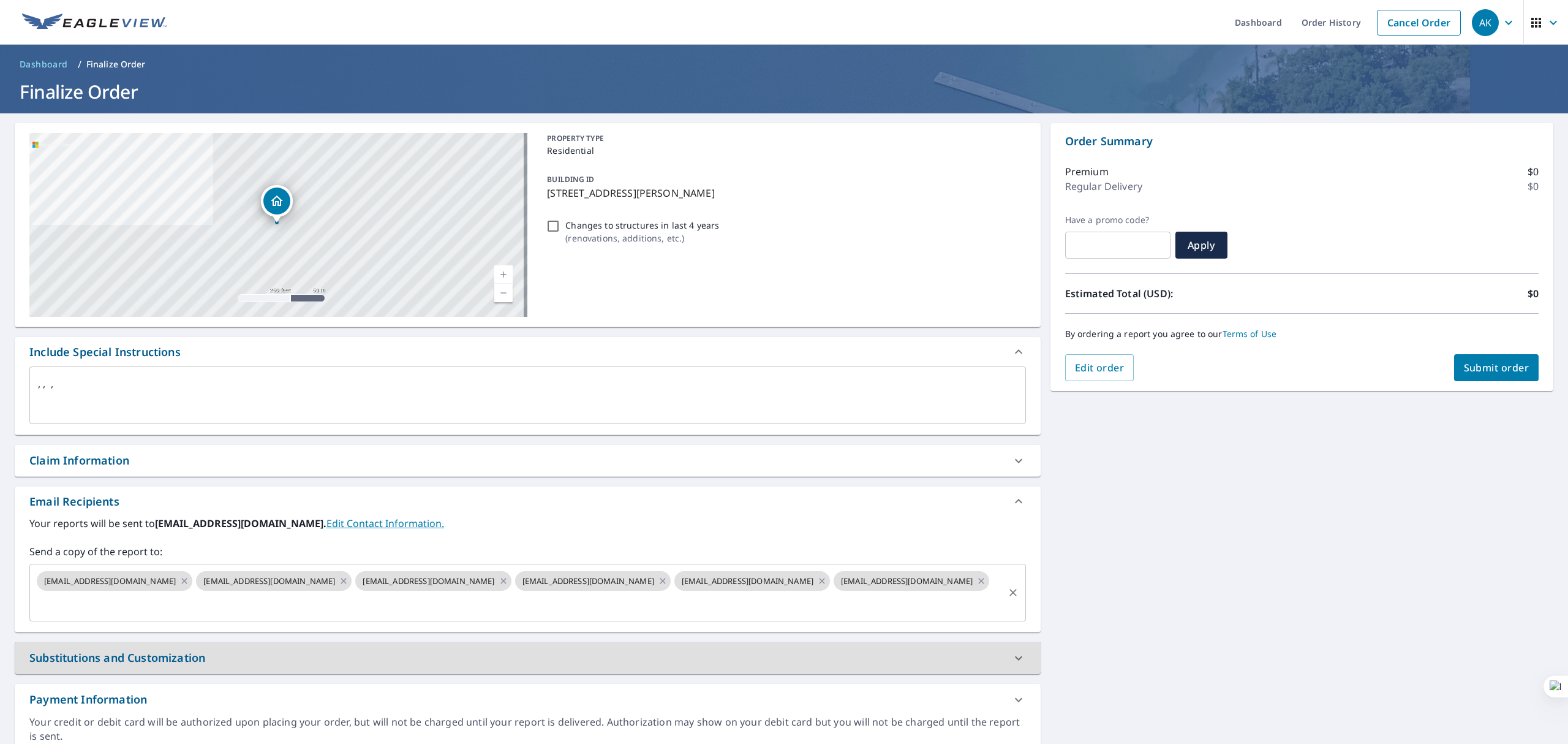
scroll to position [0, 0]
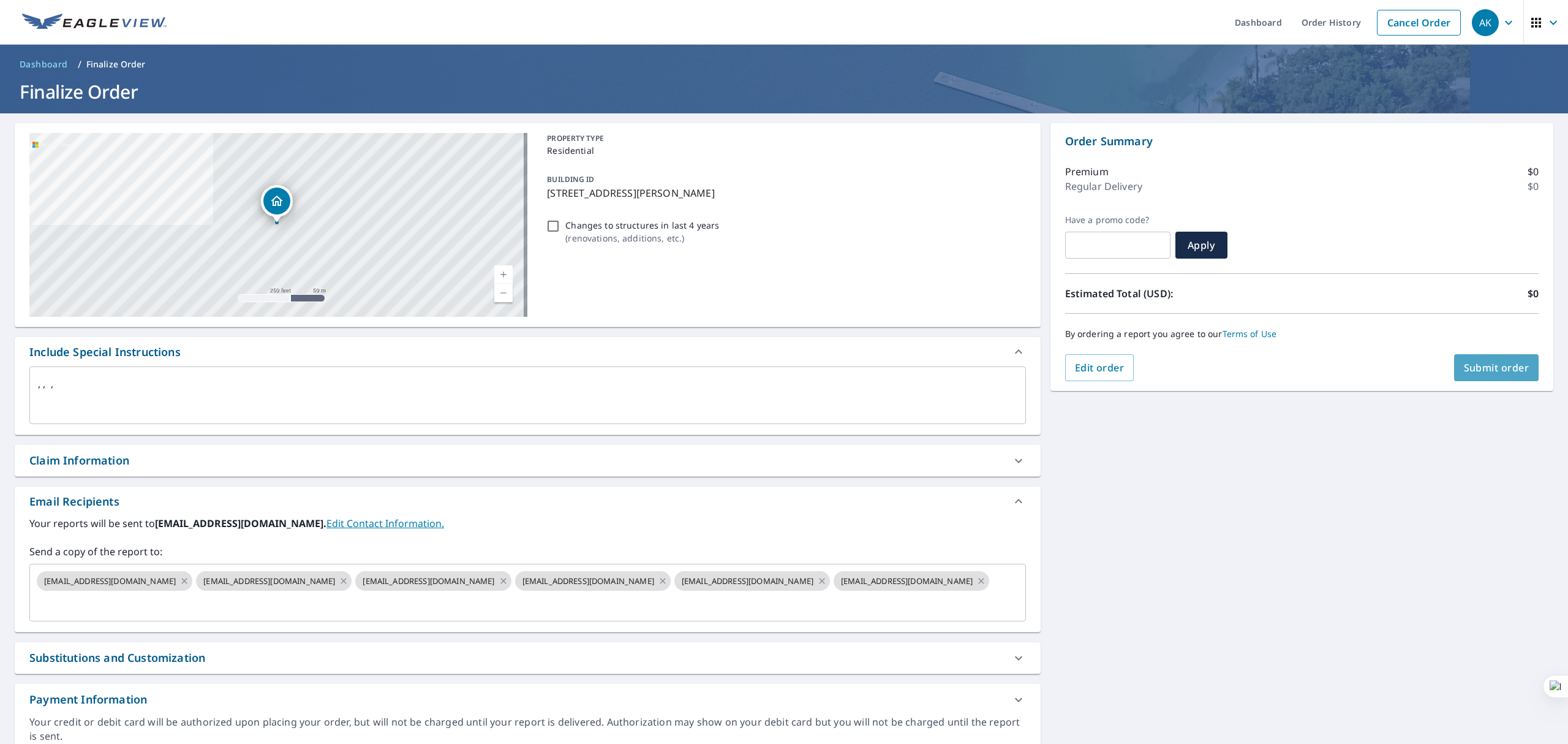
click at [1454, 366] on button "Submit order" at bounding box center [1496, 368] width 85 height 27
type textarea "x"
checkbox input "true"
